Goal: Find specific page/section: Find specific page/section

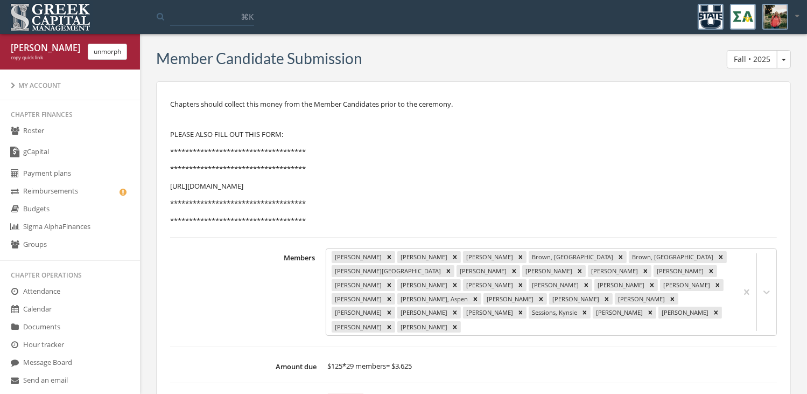
scroll to position [511, 0]
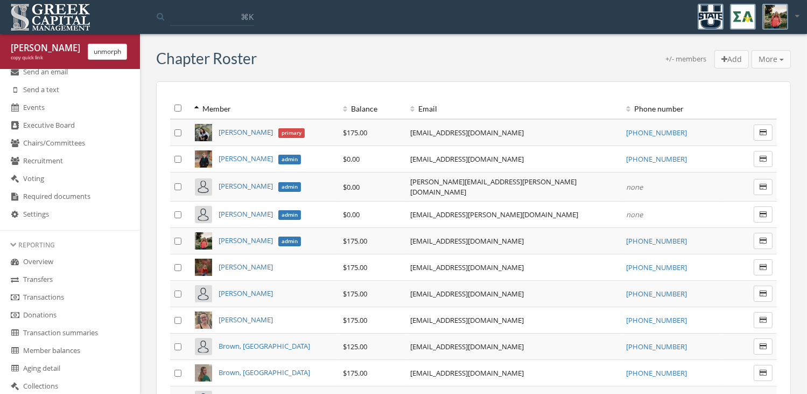
scroll to position [420, 0]
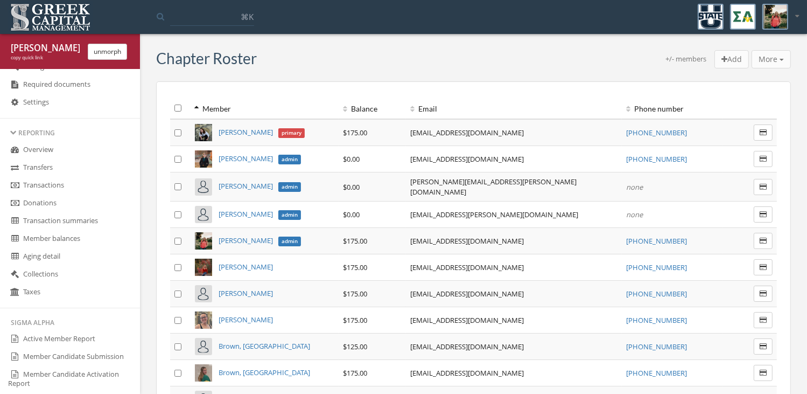
click at [112, 51] on button "unmorph" at bounding box center [107, 52] width 39 height 16
